Goal: Task Accomplishment & Management: Complete application form

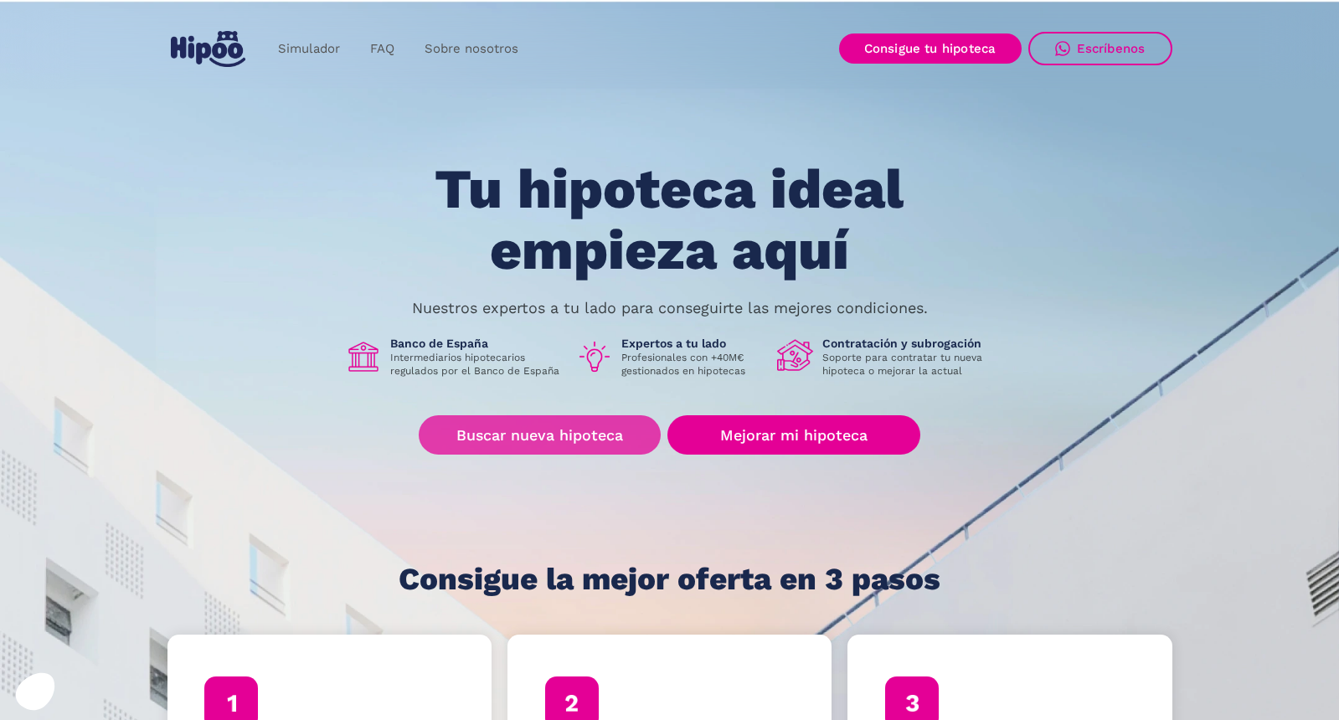
click at [573, 427] on link "Buscar nueva hipoteca" at bounding box center [540, 434] width 242 height 39
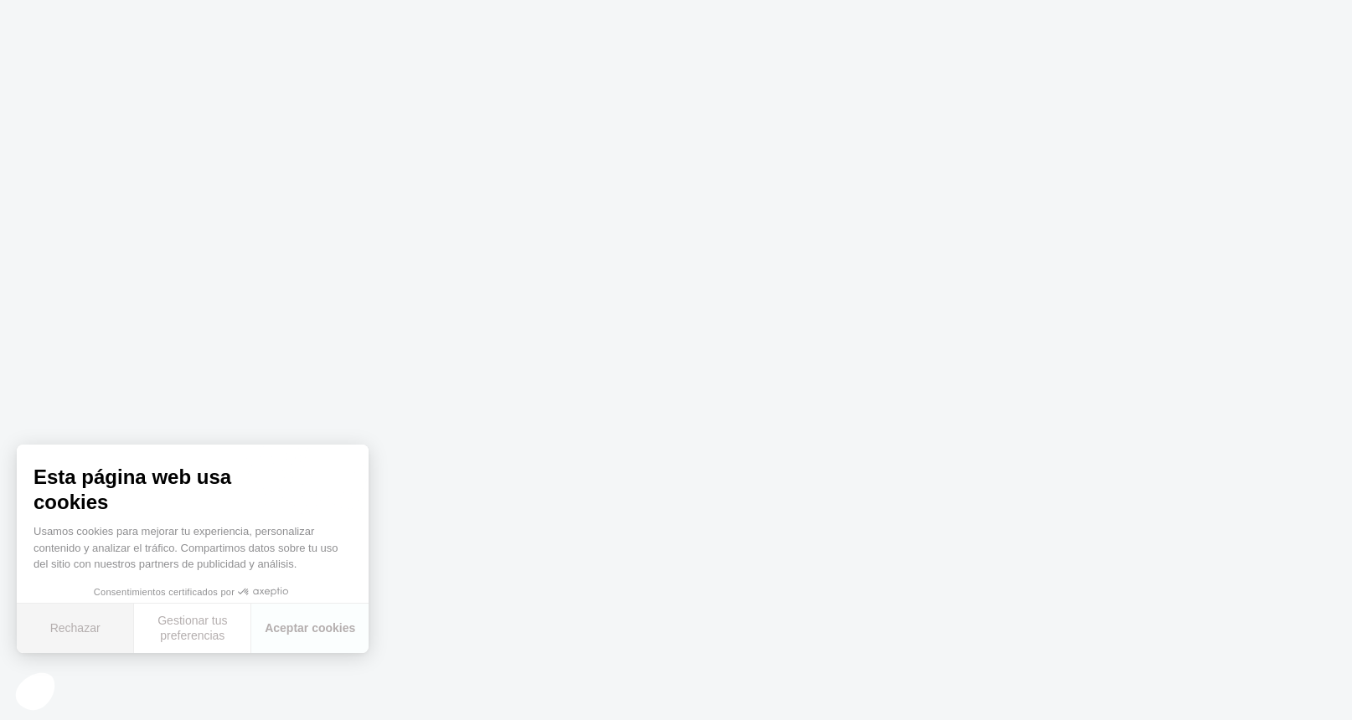
click at [104, 626] on button "Rechazar" at bounding box center [75, 628] width 117 height 49
